Goal: Task Accomplishment & Management: Use online tool/utility

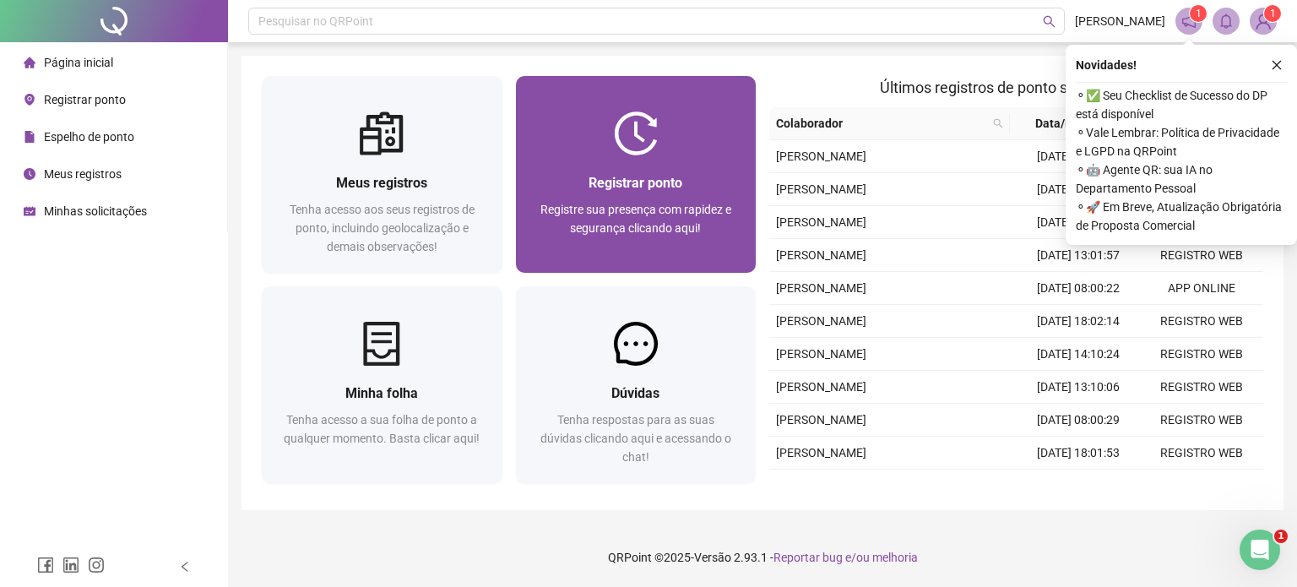
click at [649, 204] on span "Registre sua presença com rapidez e segurança clicando aqui!" at bounding box center [635, 219] width 191 height 32
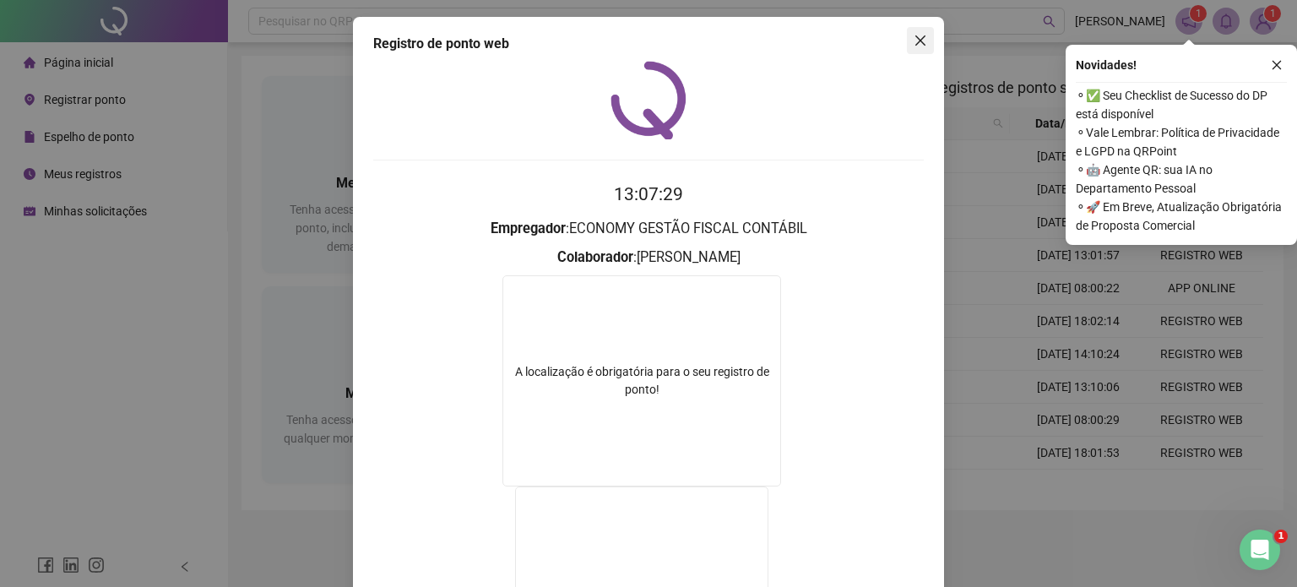
click at [924, 40] on span "Close" at bounding box center [920, 41] width 27 height 14
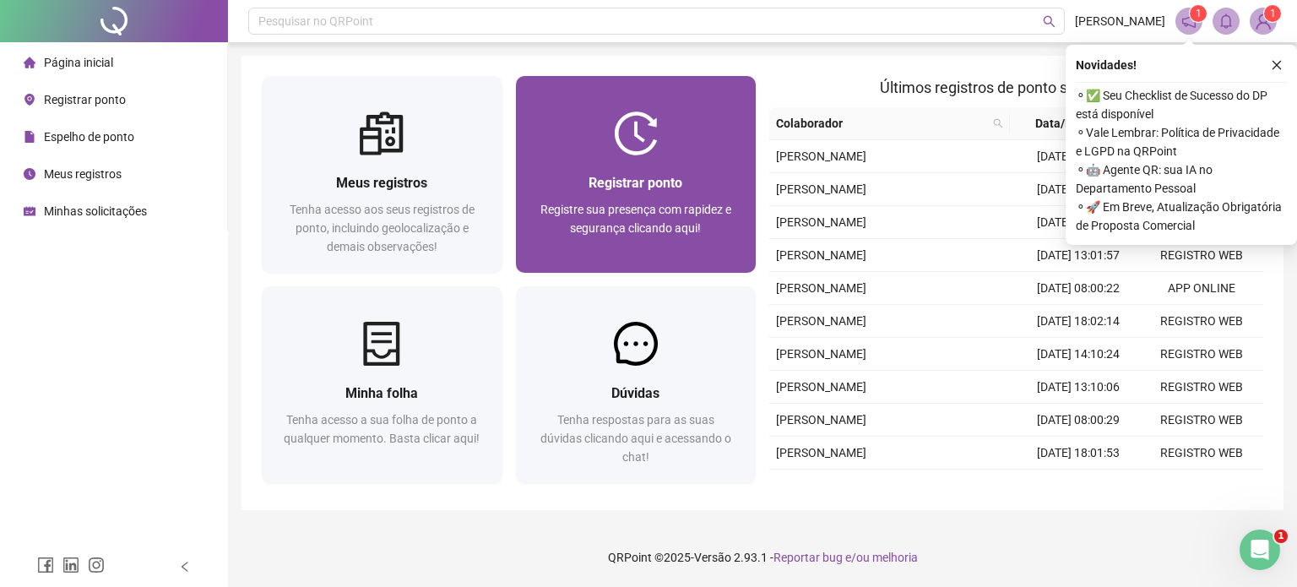
click at [689, 165] on div "Registrar ponto Registre sua presença com rapidez e segurança clicando aqui!" at bounding box center [636, 213] width 241 height 117
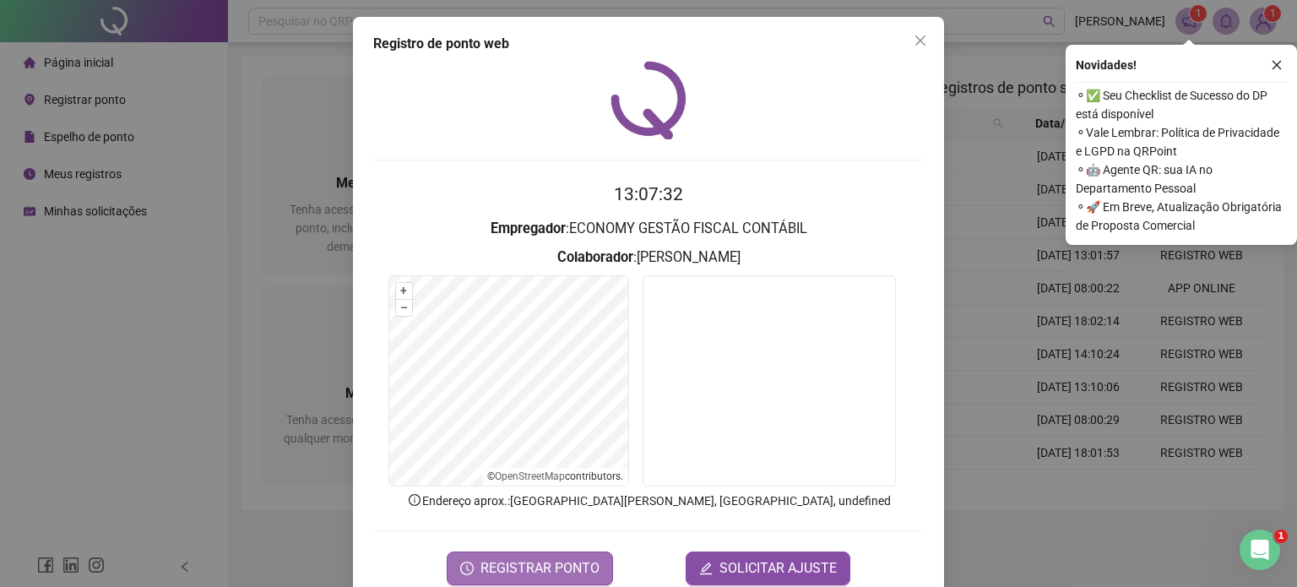
click at [509, 558] on span "REGISTRAR PONTO" at bounding box center [539, 568] width 119 height 20
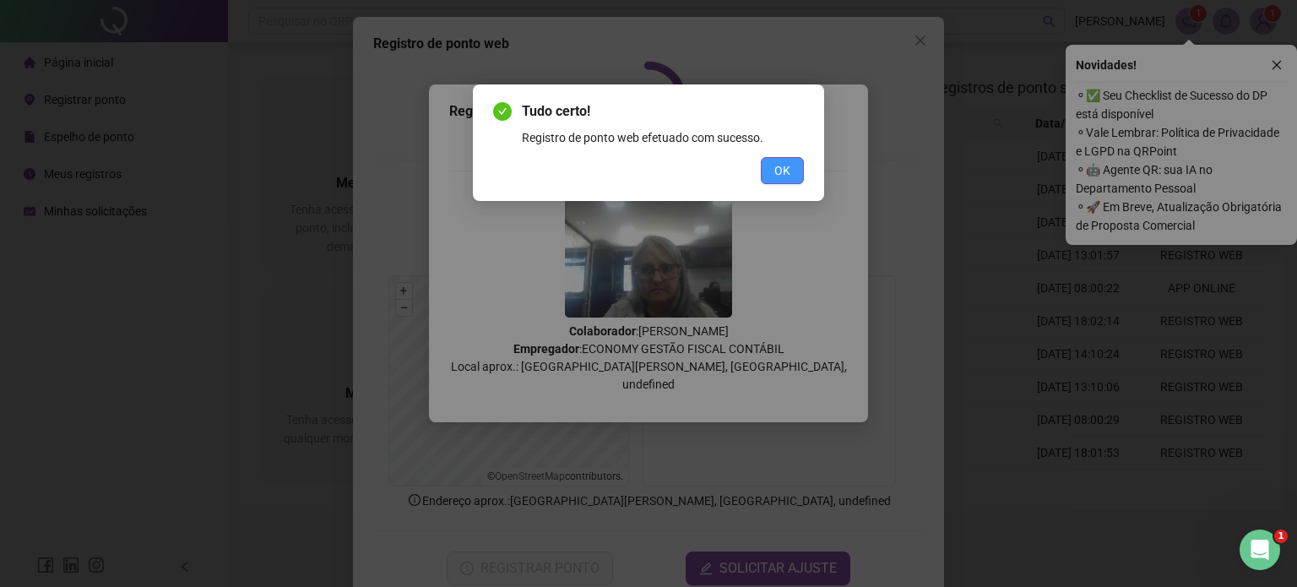
click at [779, 167] on span "OK" at bounding box center [782, 170] width 16 height 19
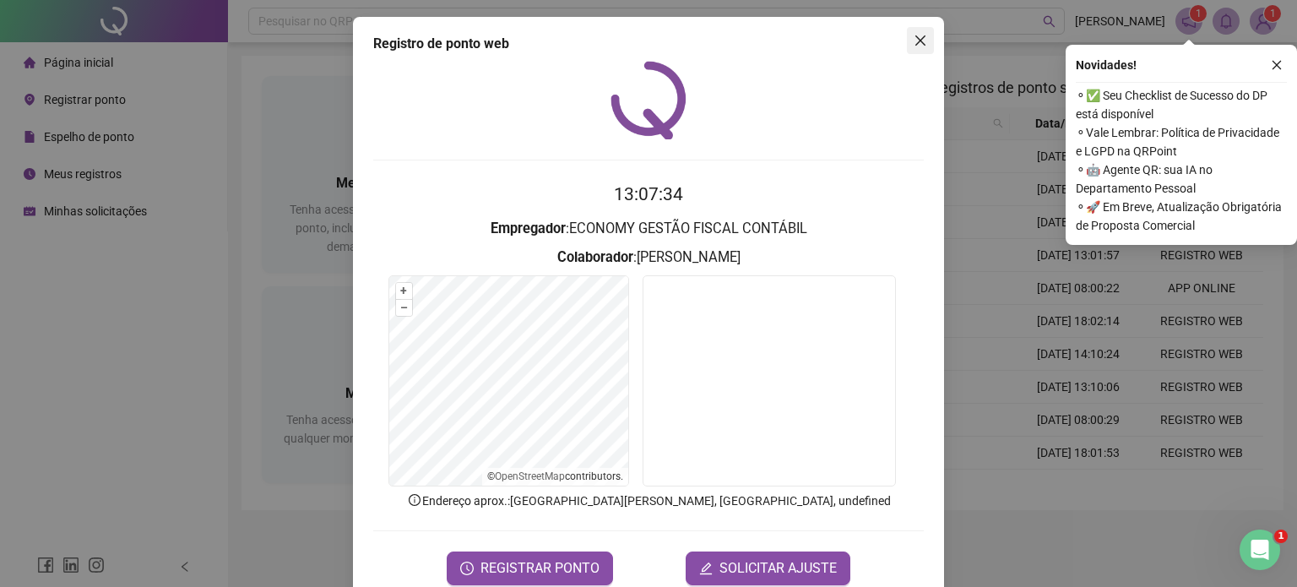
click at [915, 40] on icon "close" at bounding box center [920, 40] width 10 height 10
